Goal: Task Accomplishment & Management: Manage account settings

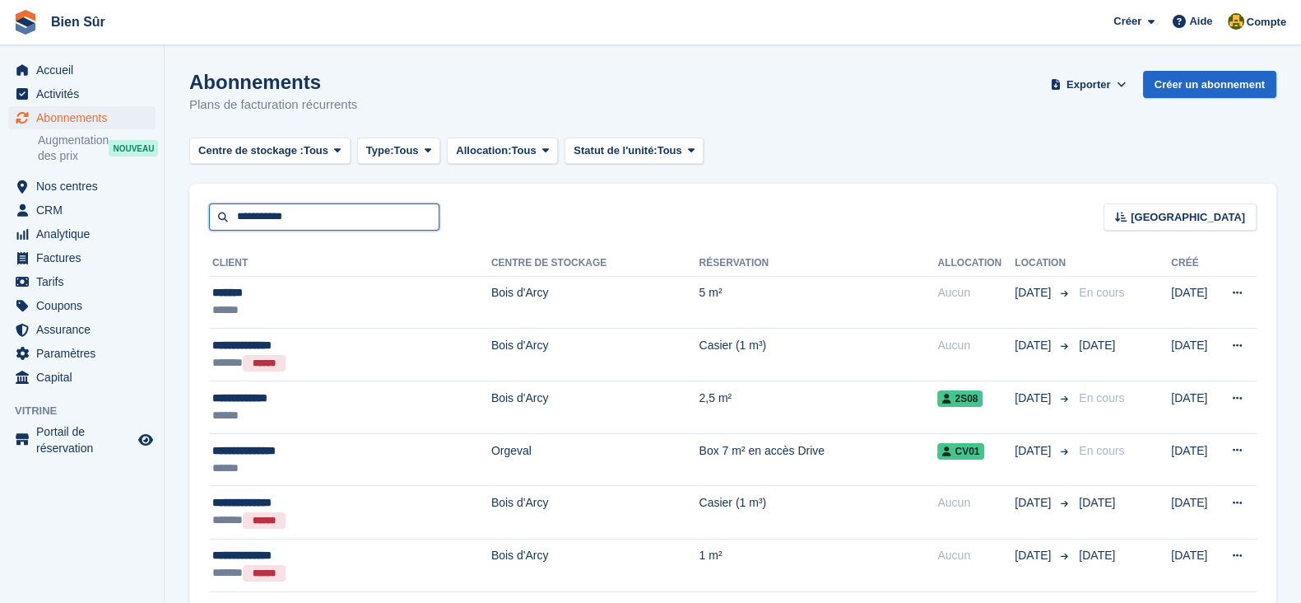
click at [354, 207] on input "**********" at bounding box center [324, 216] width 230 height 27
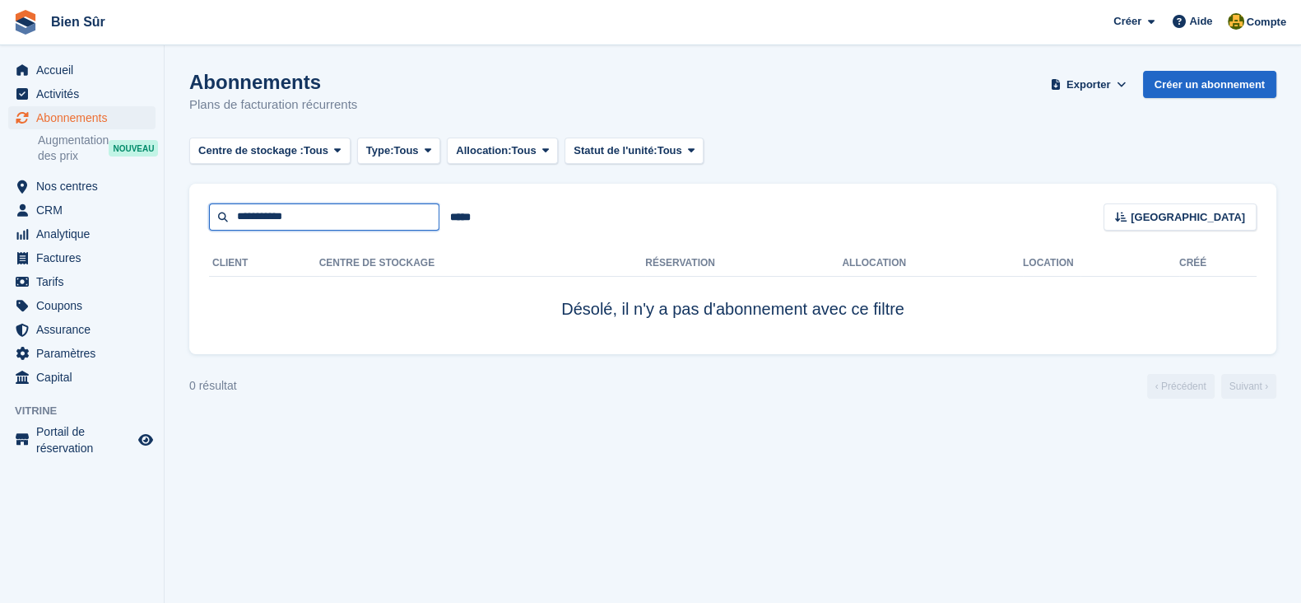
click at [354, 207] on input "**********" at bounding box center [324, 216] width 230 height 27
type input "******"
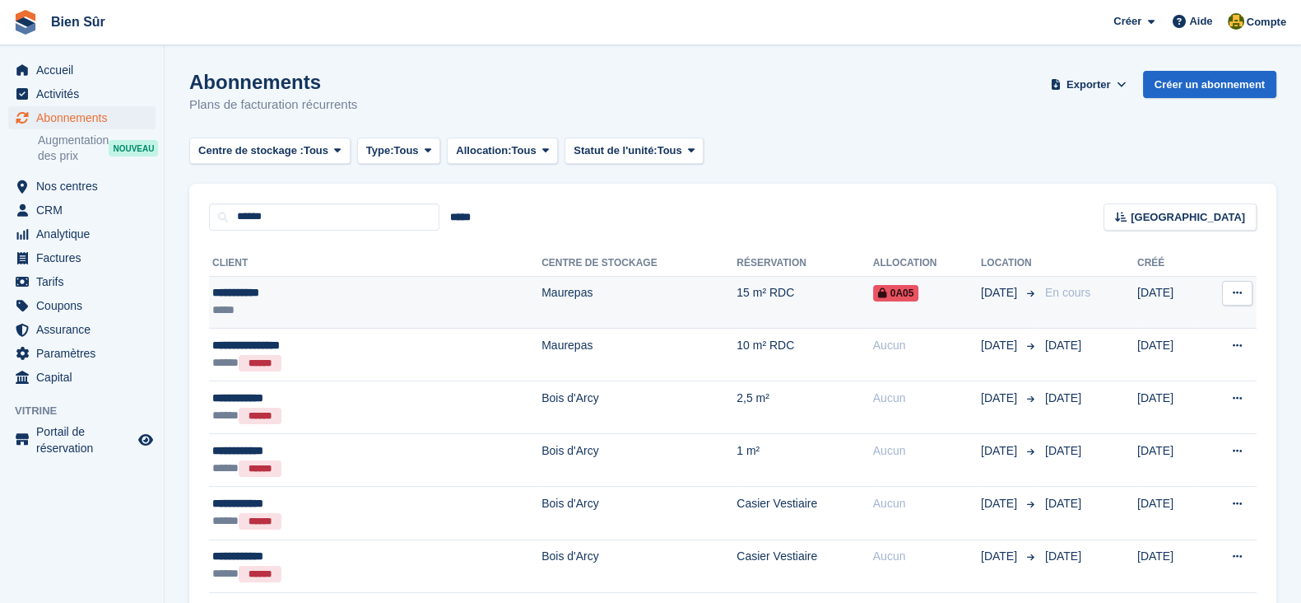
click at [542, 316] on td "Maurepas" at bounding box center [639, 302] width 195 height 53
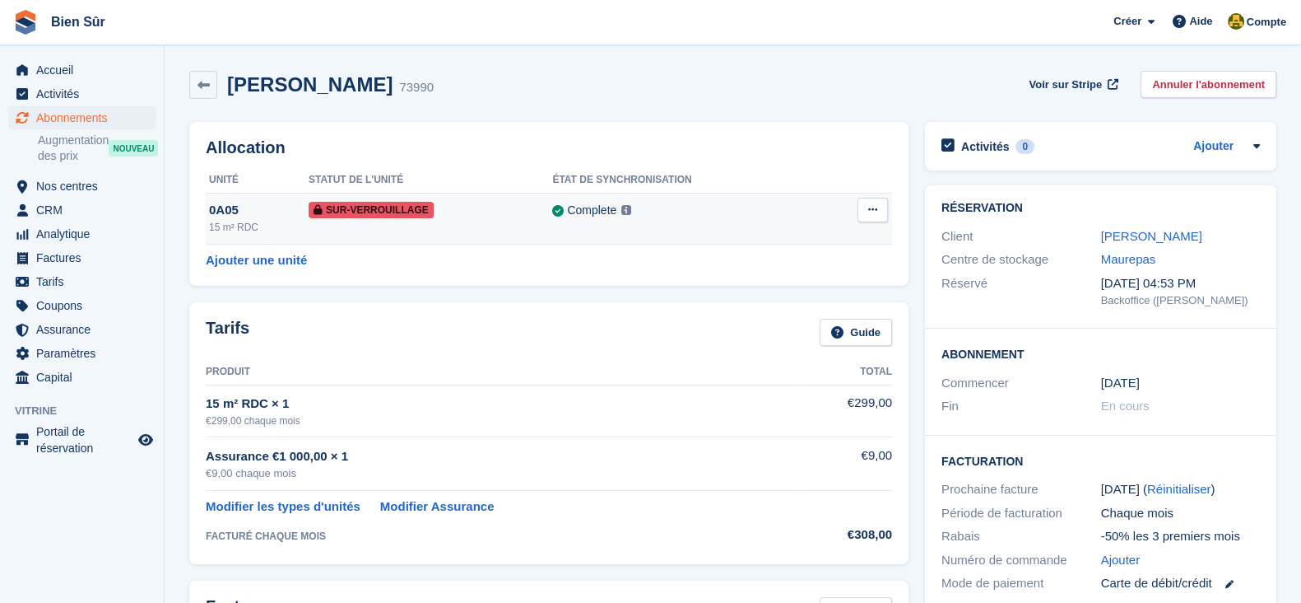
click at [887, 211] on button at bounding box center [873, 210] width 30 height 25
click at [831, 256] on p "Retirer le Sur-verrouillage" at bounding box center [809, 249] width 143 height 36
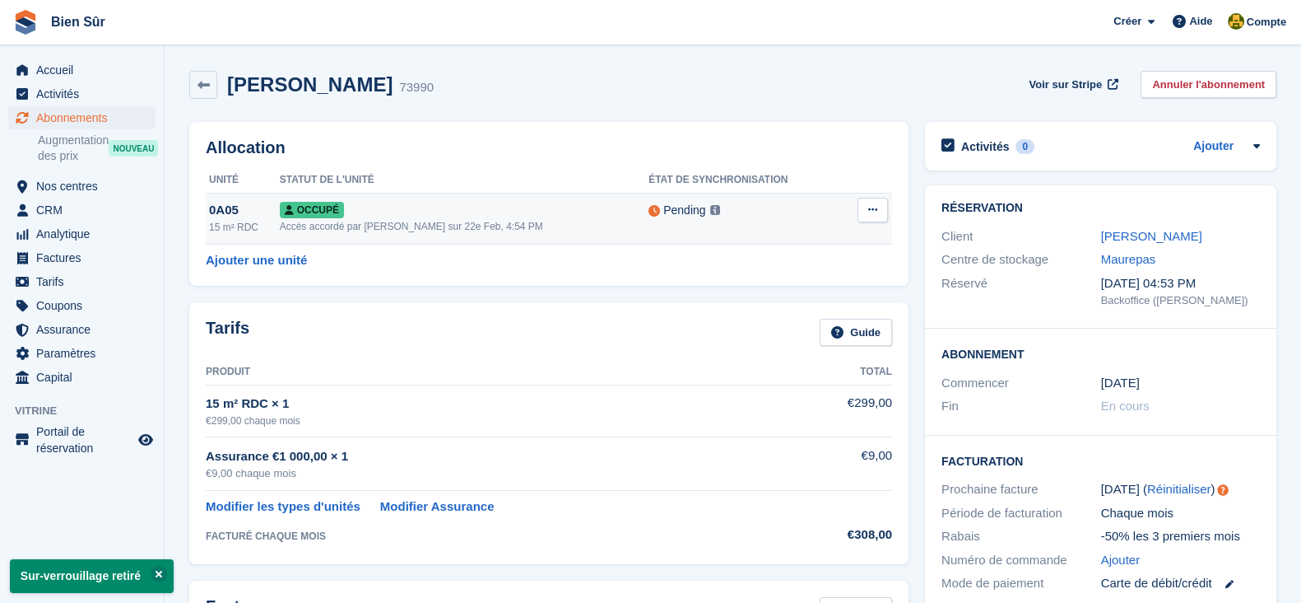
click at [876, 212] on icon at bounding box center [872, 209] width 9 height 11
click at [813, 281] on p "Désallouer" at bounding box center [809, 277] width 143 height 21
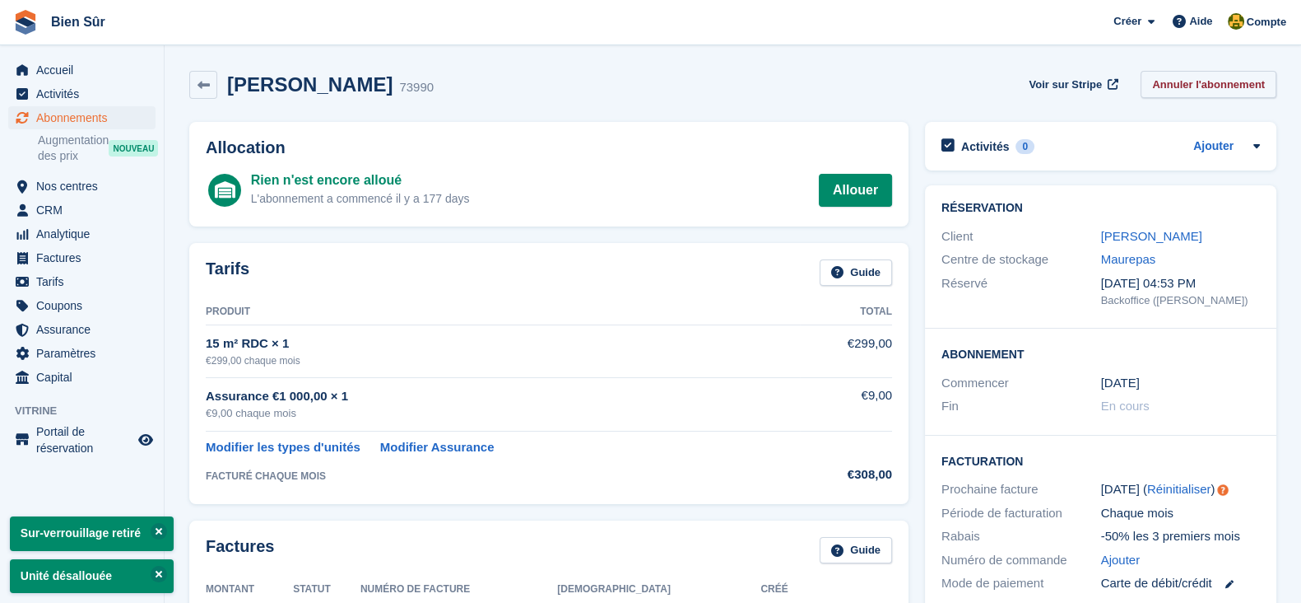
click at [1204, 92] on link "Annuler l'abonnement" at bounding box center [1209, 84] width 136 height 27
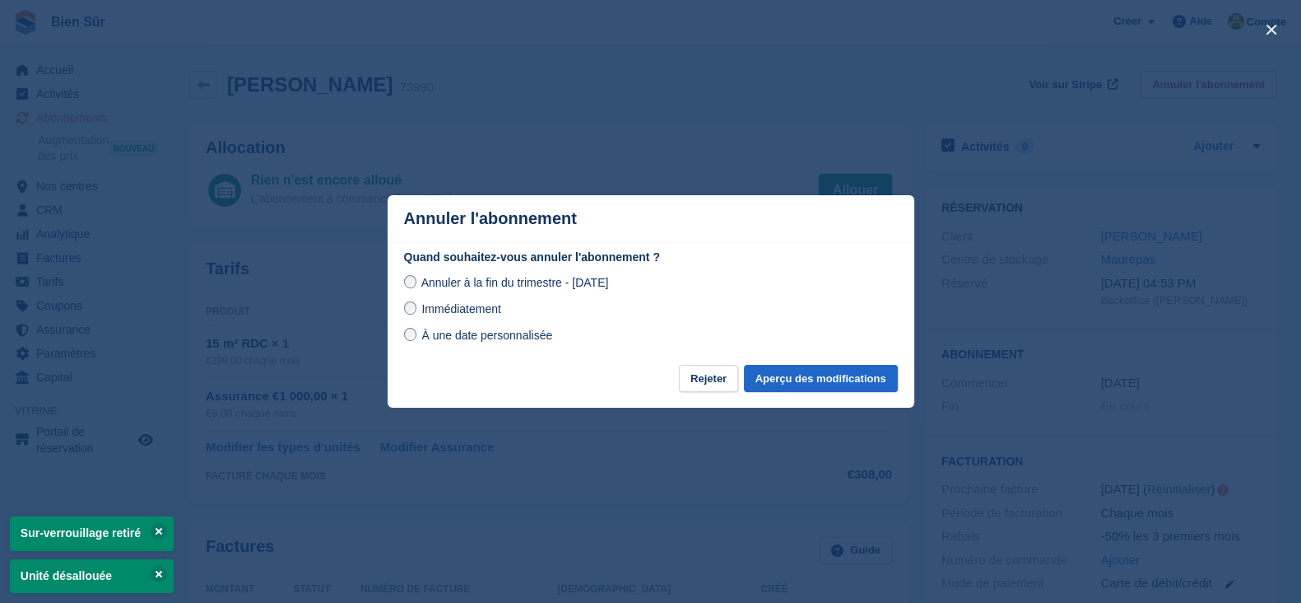
click at [467, 314] on span "Immédiatement" at bounding box center [460, 308] width 79 height 13
click at [803, 379] on button "Aperçu des modifications" at bounding box center [821, 378] width 154 height 27
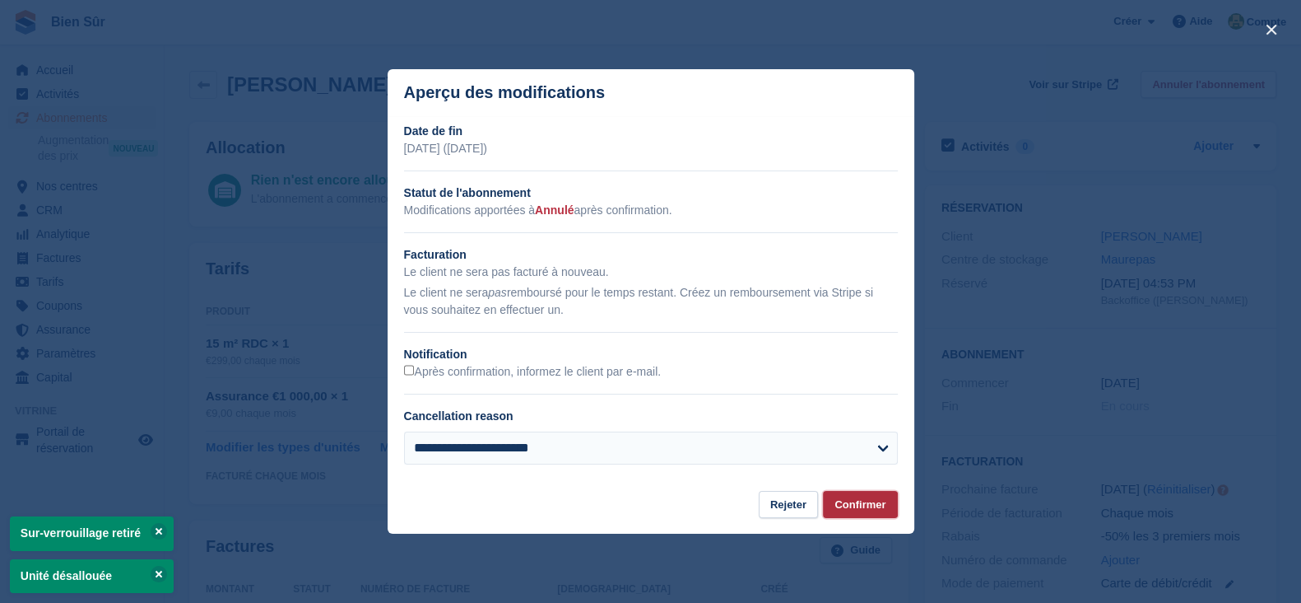
click at [843, 508] on button "Confirmer" at bounding box center [860, 504] width 74 height 27
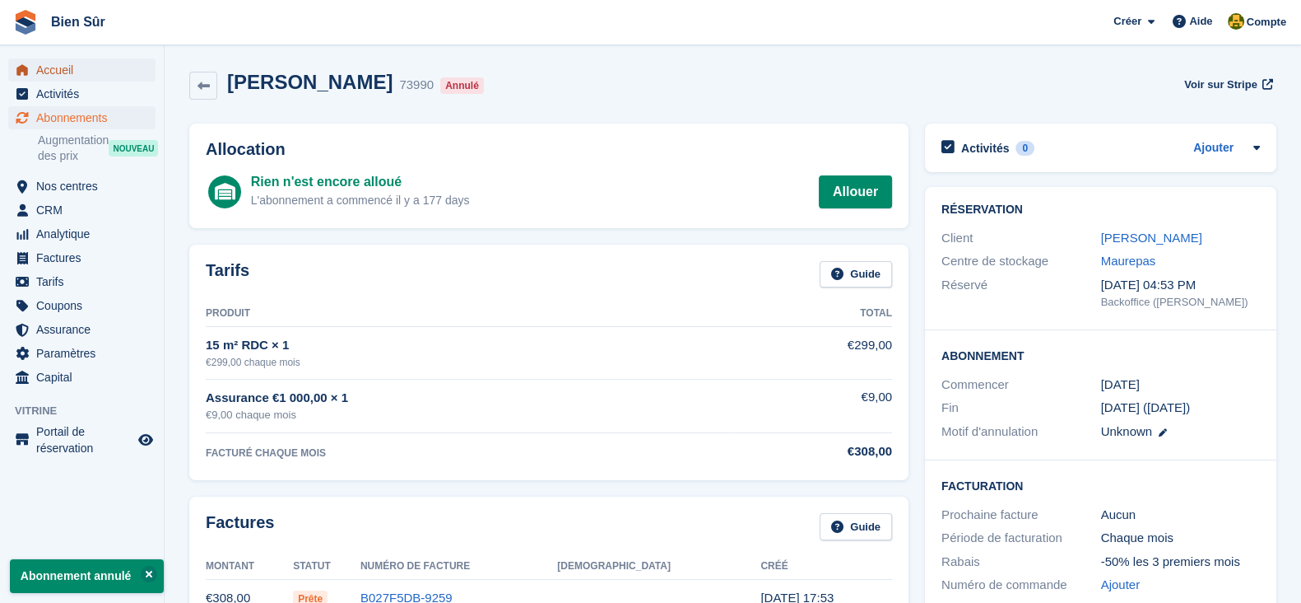
click at [37, 73] on span "Accueil" at bounding box center [85, 69] width 99 height 23
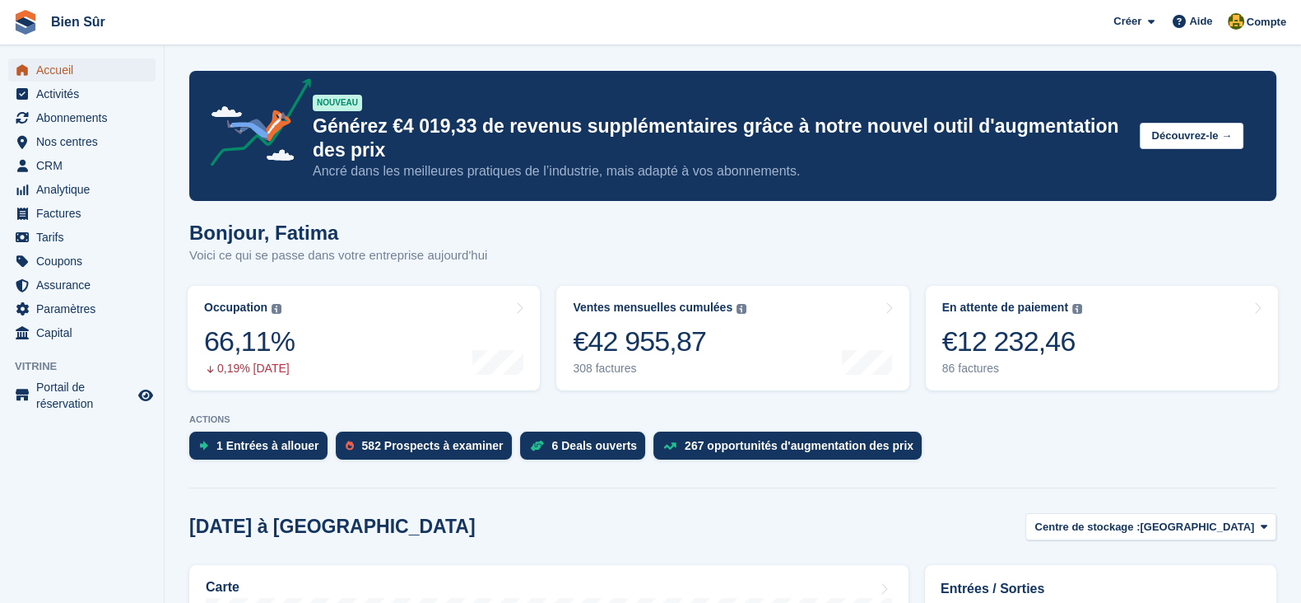
click at [69, 63] on span "Accueil" at bounding box center [85, 69] width 99 height 23
click at [291, 343] on div "66,11%" at bounding box center [249, 341] width 91 height 34
click at [332, 347] on link "Occupation Pourcentage de toutes les unités actuellement attribuées en termes d…" at bounding box center [364, 338] width 352 height 105
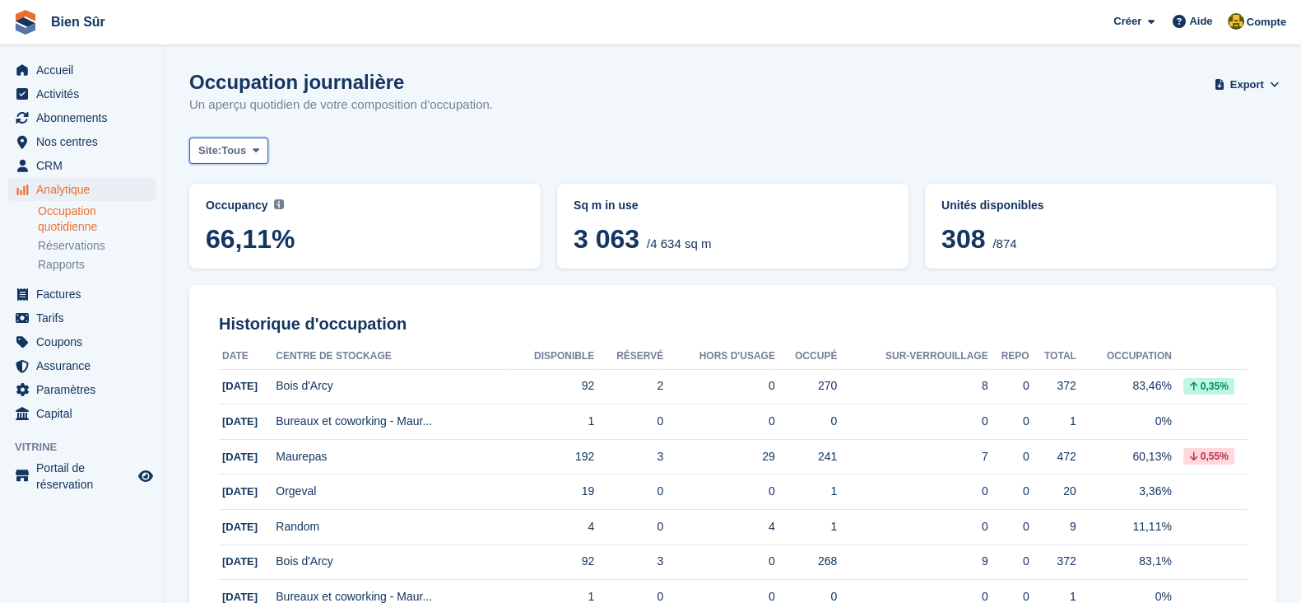
click at [247, 152] on button "Site: Tous" at bounding box center [228, 150] width 79 height 27
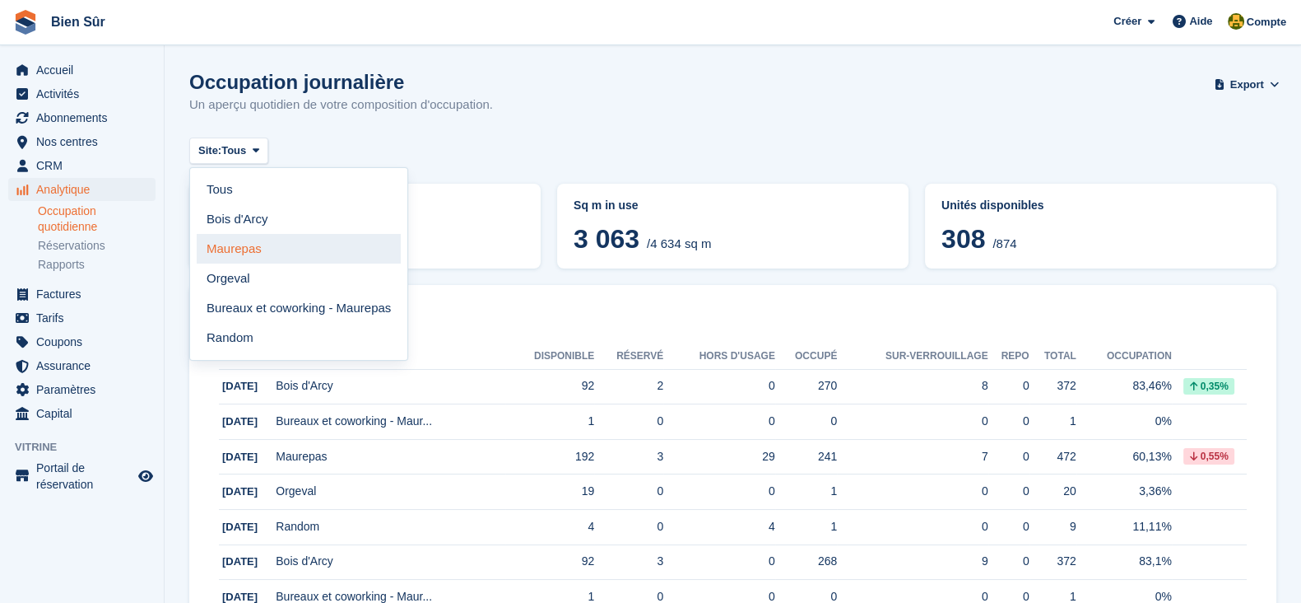
click at [296, 239] on link "Maurepas" at bounding box center [299, 249] width 204 height 30
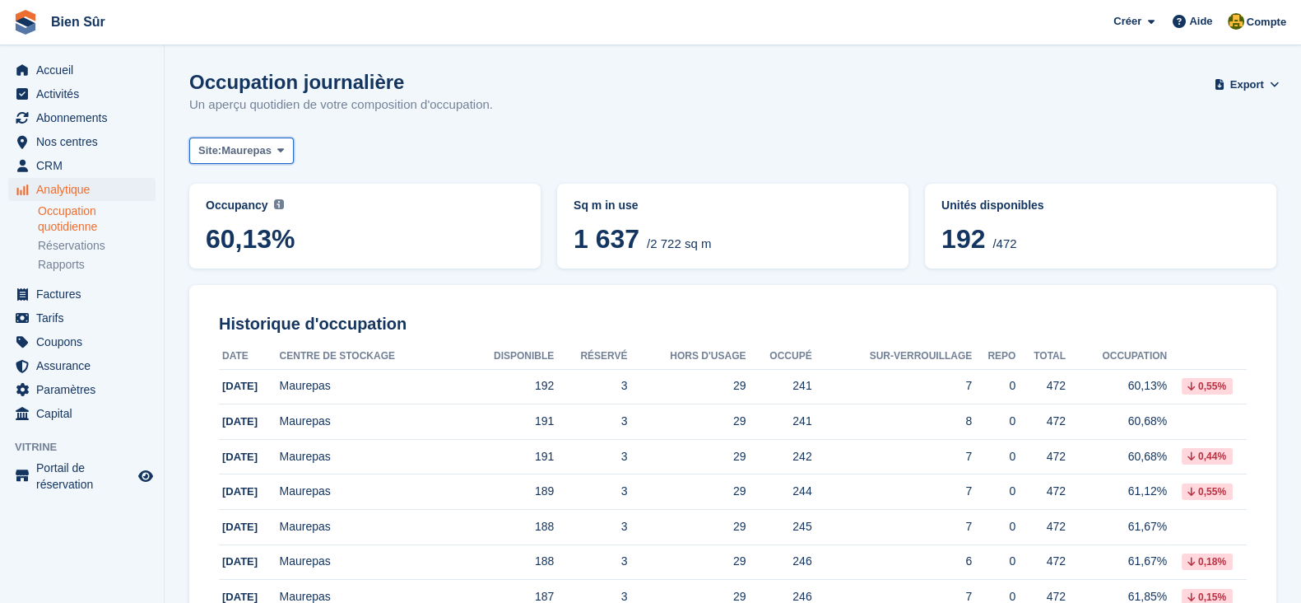
click at [249, 144] on span "Maurepas" at bounding box center [246, 150] width 50 height 16
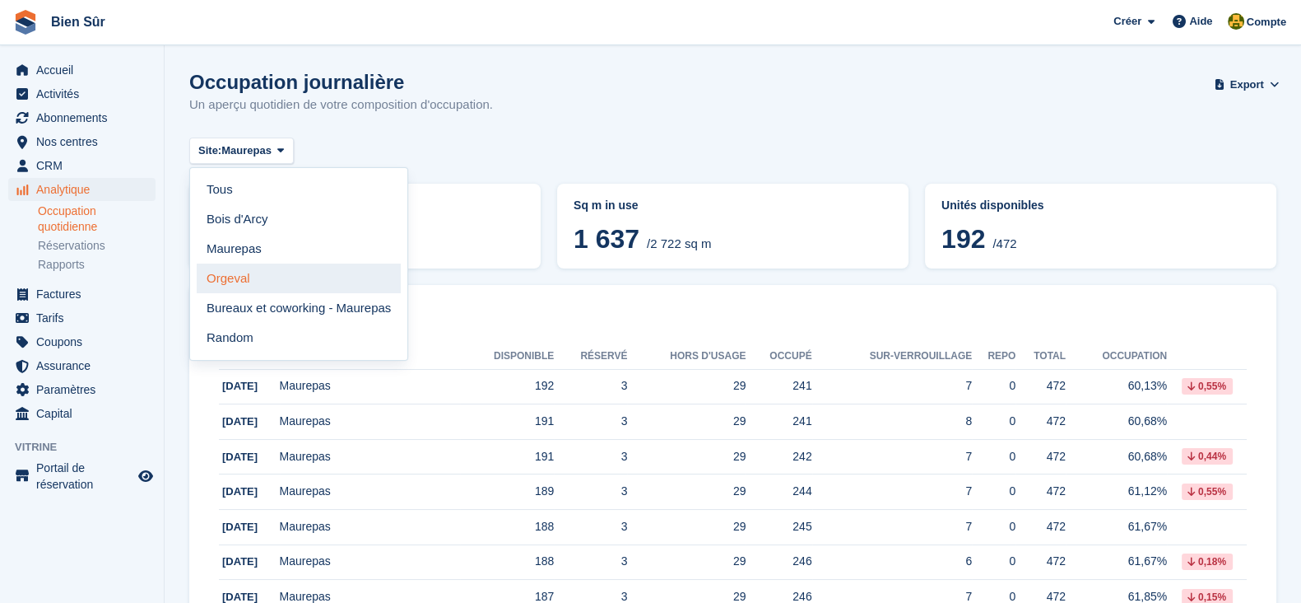
click at [265, 277] on link "Orgeval" at bounding box center [299, 278] width 204 height 30
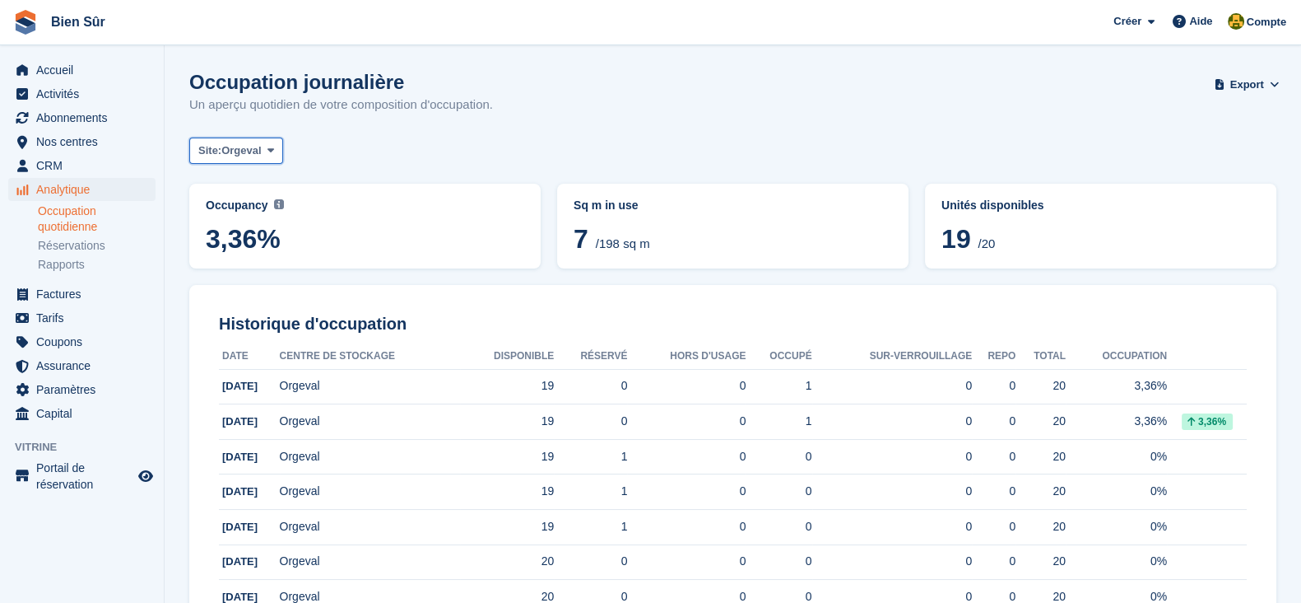
click at [235, 144] on span "Orgeval" at bounding box center [241, 150] width 40 height 16
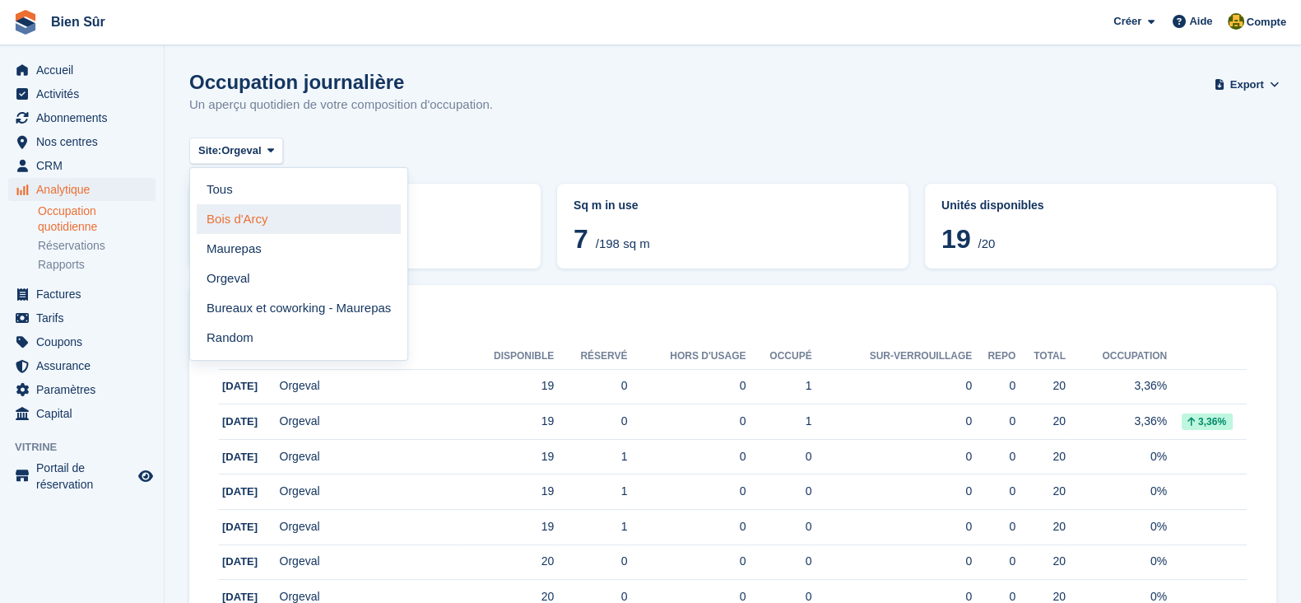
click at [256, 218] on link "[GEOGRAPHIC_DATA]" at bounding box center [299, 219] width 204 height 30
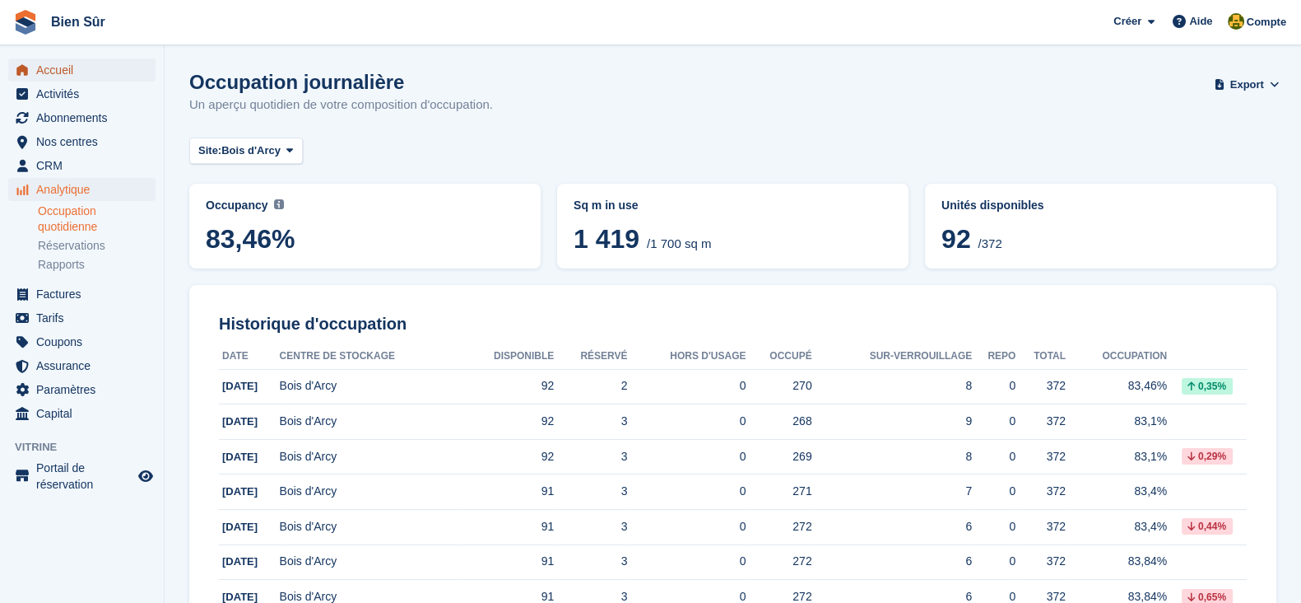
click at [98, 68] on span "Accueil" at bounding box center [85, 69] width 99 height 23
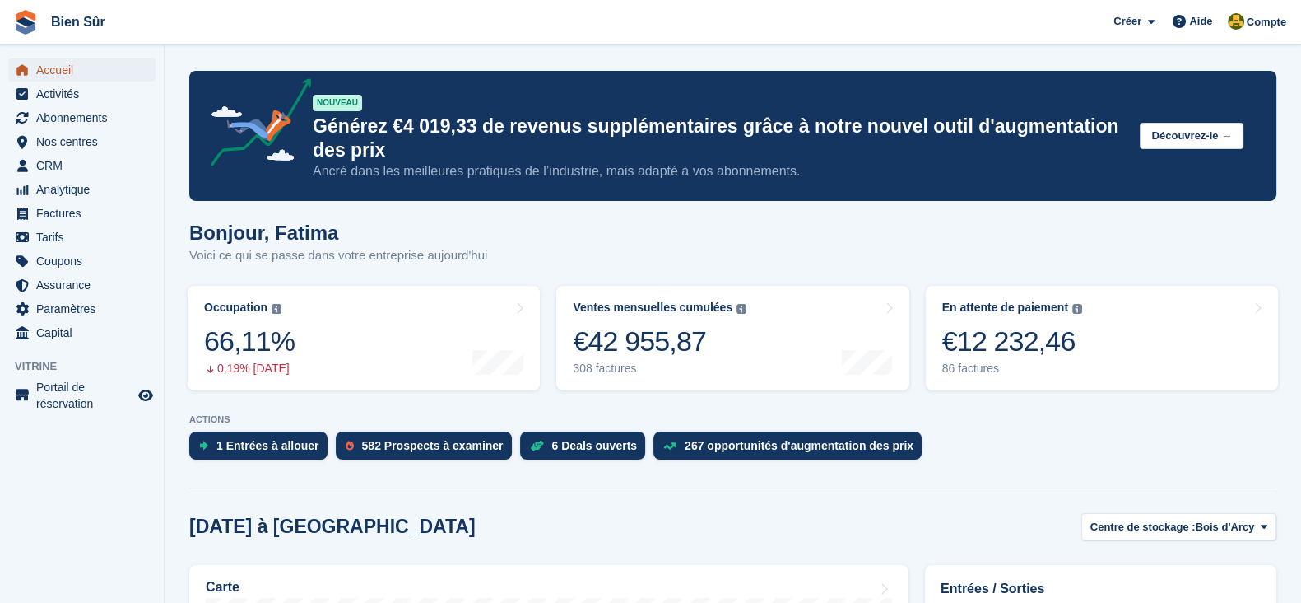
click at [63, 66] on span "Accueil" at bounding box center [85, 69] width 99 height 23
